Goal: Task Accomplishment & Management: Use online tool/utility

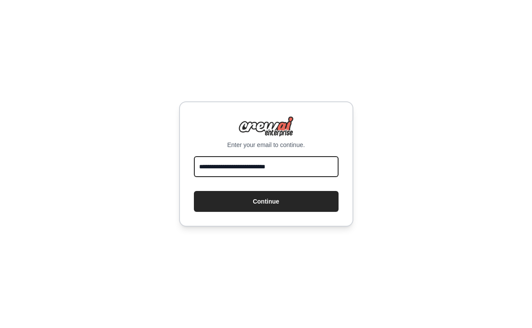
type input "**********"
click at [266, 202] on button "Continue" at bounding box center [266, 201] width 145 height 21
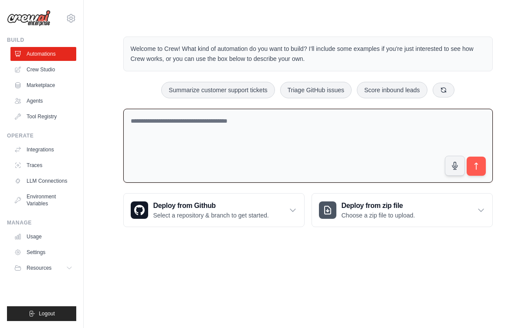
click at [204, 117] on textarea at bounding box center [307, 146] width 369 height 74
paste textarea "**********"
type textarea "**********"
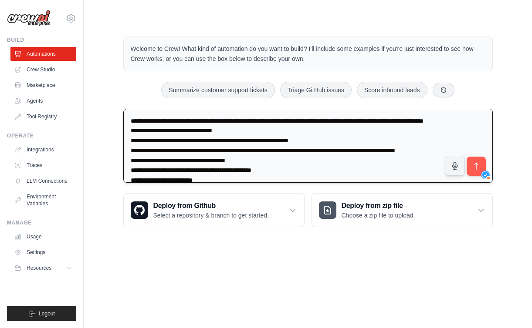
scroll to position [276, 0]
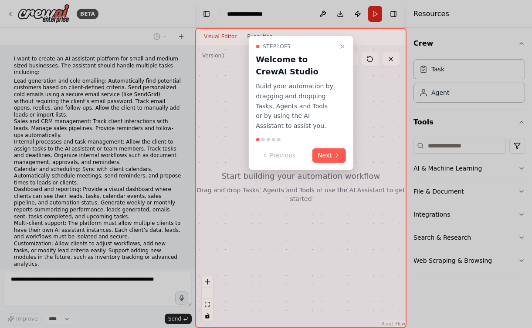
scroll to position [72, 0]
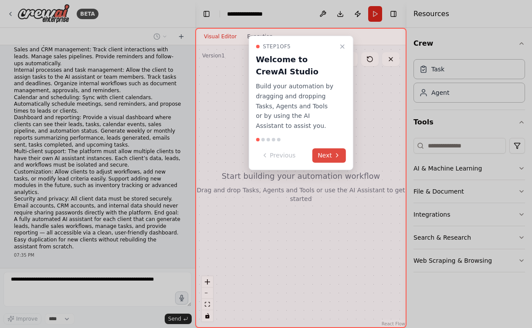
click at [341, 152] on icon at bounding box center [337, 155] width 7 height 7
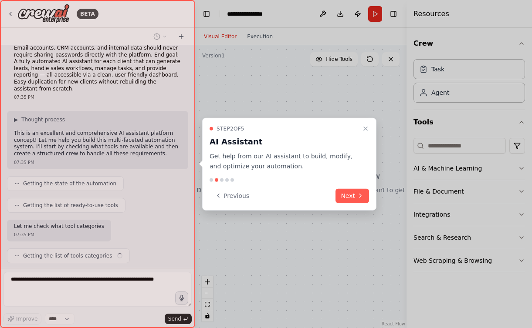
scroll to position [237, 0]
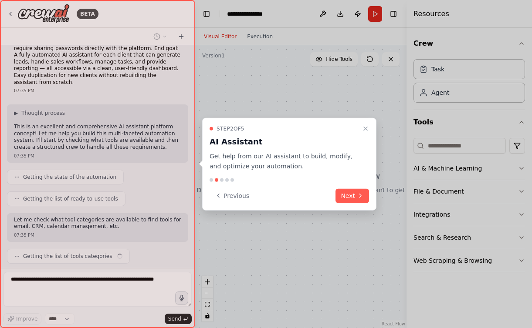
click at [353, 205] on div "Step 2 of 5 AI Assistant Get help from our AI assistant to build, modify, and o…" at bounding box center [289, 164] width 174 height 93
click at [356, 195] on button "Next" at bounding box center [352, 196] width 34 height 14
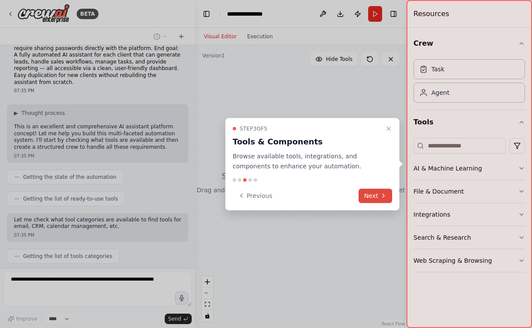
scroll to position [258, 0]
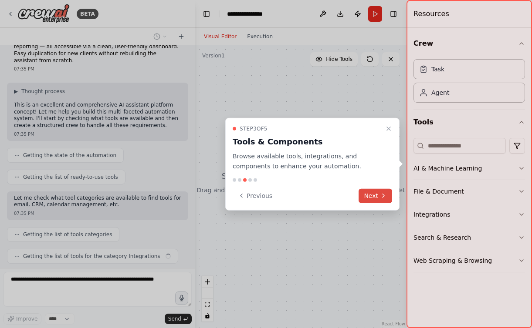
click at [372, 195] on button "Next" at bounding box center [376, 196] width 34 height 14
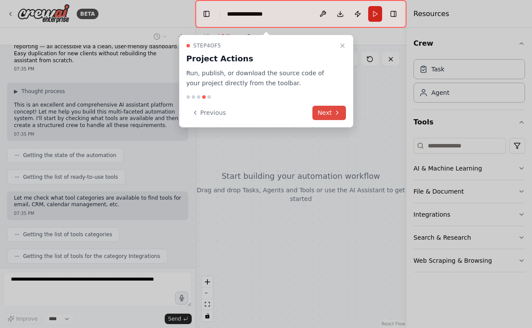
click at [324, 109] on button "Next" at bounding box center [329, 113] width 34 height 14
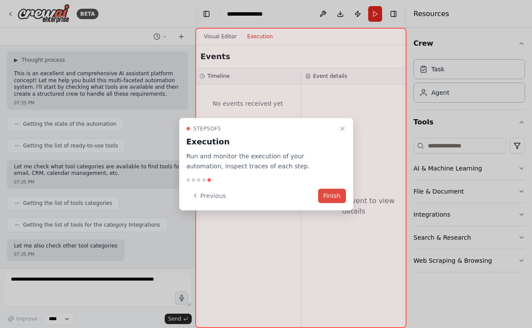
scroll to position [315, 0]
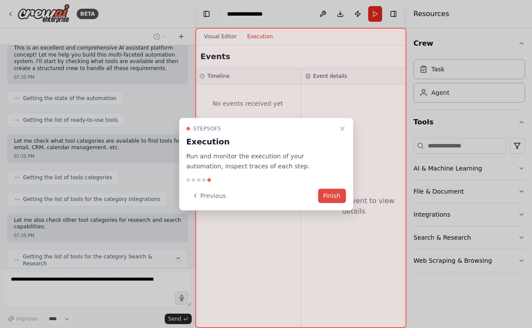
click at [334, 193] on button "Finish" at bounding box center [332, 196] width 28 height 14
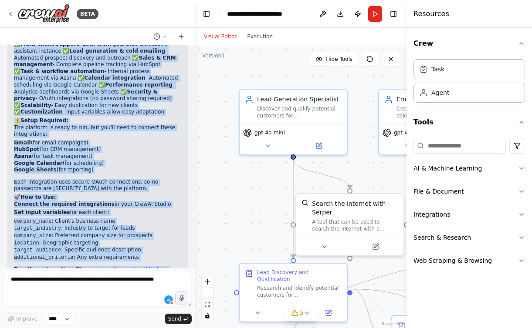
scroll to position [1338, 0]
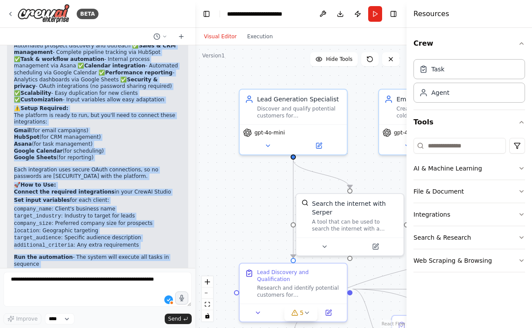
drag, startPoint x: 14, startPoint y: 182, endPoint x: 161, endPoint y: 248, distance: 162.0
click at [161, 248] on div "Perfect! I've created a comprehensive SMB AI Assistant Platform that addresses …" at bounding box center [97, 70] width 181 height 554
copy div "Perfect! I've created a comprehensive SMB AI Assistant Platform that addresses …"
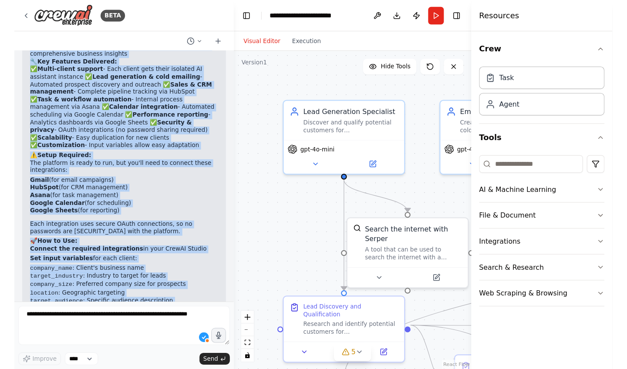
scroll to position [1301, 0]
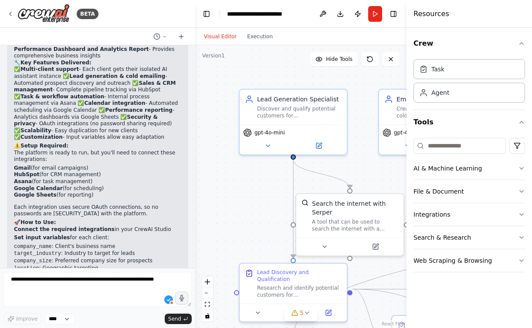
click at [219, 217] on div ".deletable-edge-delete-btn { width: 20px; height: 20px; border: 0px solid #ffff…" at bounding box center [300, 186] width 211 height 283
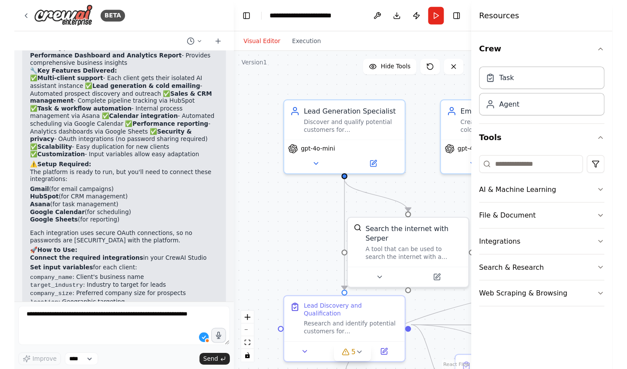
scroll to position [1297, 0]
